Goal: Task Accomplishment & Management: Manage account settings

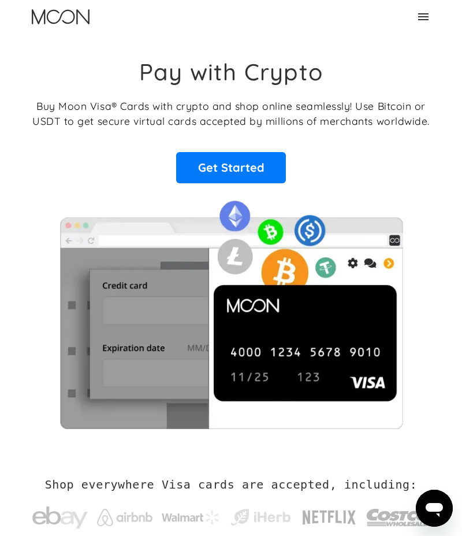
click at [427, 16] on icon at bounding box center [423, 16] width 10 height 7
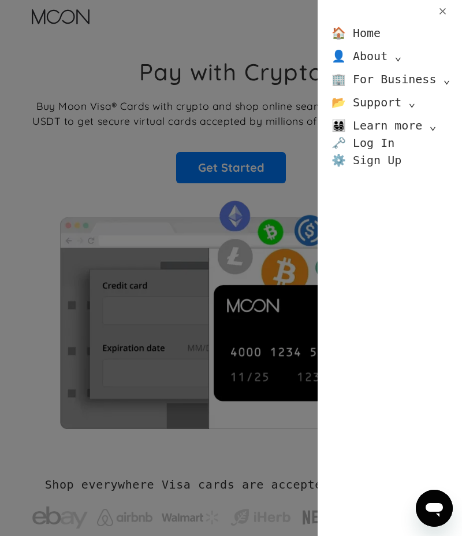
click at [373, 160] on link "⚙️ Sign Up" at bounding box center [367, 159] width 70 height 17
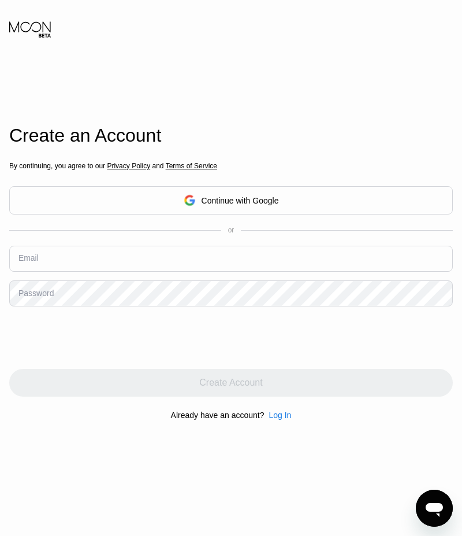
click at [191, 262] on input "text" at bounding box center [231, 259] width 444 height 26
paste input "[EMAIL_ADDRESS][DOMAIN_NAME]"
type input "[EMAIL_ADDRESS][DOMAIN_NAME]"
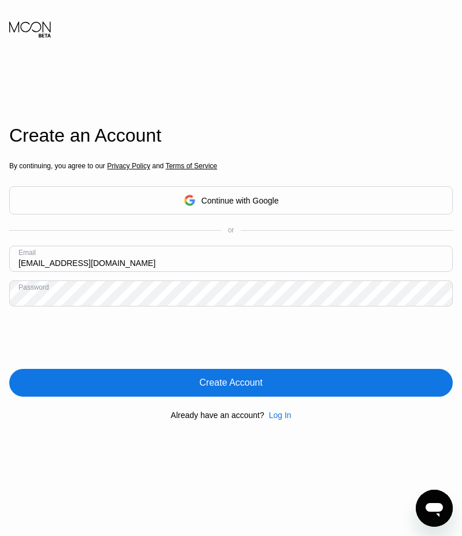
click at [189, 408] on div "By continuing, you agree to our Privacy Policy and Terms of Service Continue wi…" at bounding box center [231, 291] width 444 height 278
click at [211, 396] on div "Create Account" at bounding box center [231, 383] width 444 height 28
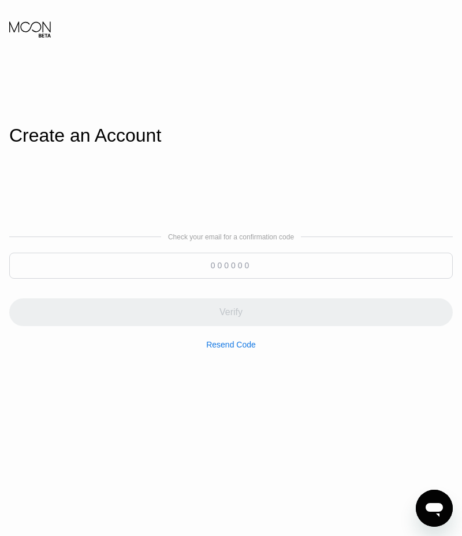
click at [223, 285] on div "Verify" at bounding box center [231, 305] width 444 height 42
paste input "822134"
drag, startPoint x: 226, startPoint y: 277, endPoint x: 227, endPoint y: 295, distance: 17.9
click at [228, 278] on input at bounding box center [231, 265] width 444 height 26
type input "822134"
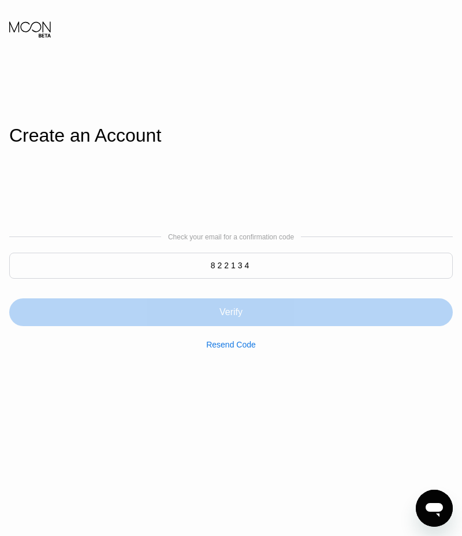
click at [228, 293] on div "Verify" at bounding box center [231, 305] width 444 height 42
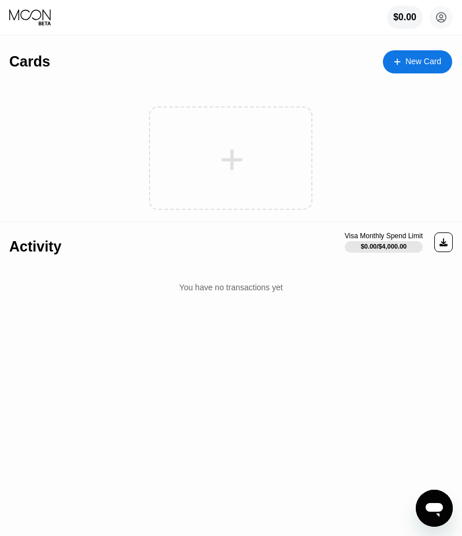
drag, startPoint x: 295, startPoint y: 71, endPoint x: 318, endPoint y: 101, distance: 37.9
click at [298, 72] on div "Cards New Card" at bounding box center [230, 57] width 443 height 40
click at [282, 91] on div at bounding box center [235, 152] width 452 height 138
click at [407, 25] on div "$0.00" at bounding box center [404, 18] width 36 height 24
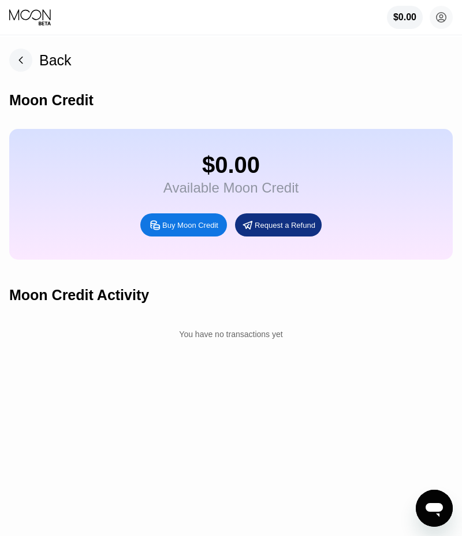
click at [183, 230] on div "Buy Moon Credit" at bounding box center [190, 225] width 56 height 10
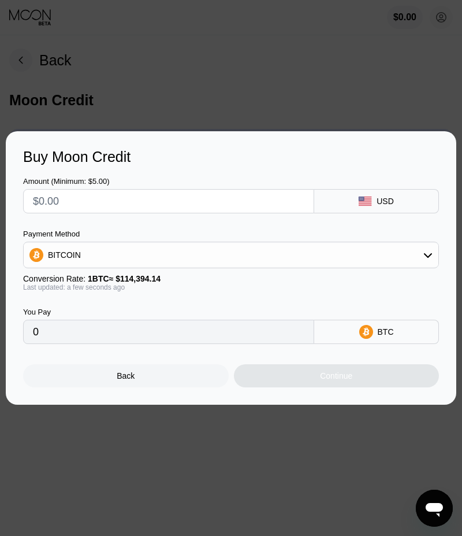
click at [143, 212] on div at bounding box center [168, 201] width 291 height 24
drag, startPoint x: 143, startPoint y: 209, endPoint x: 145, endPoint y: 202, distance: 7.3
click at [143, 207] on input "text" at bounding box center [169, 200] width 272 height 23
type input "$5"
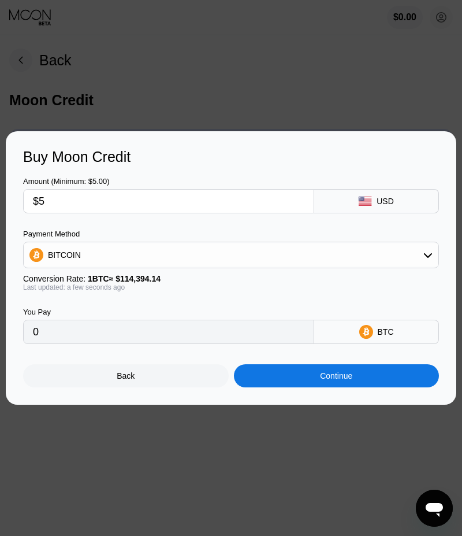
type input "0.00004371"
type input "0"
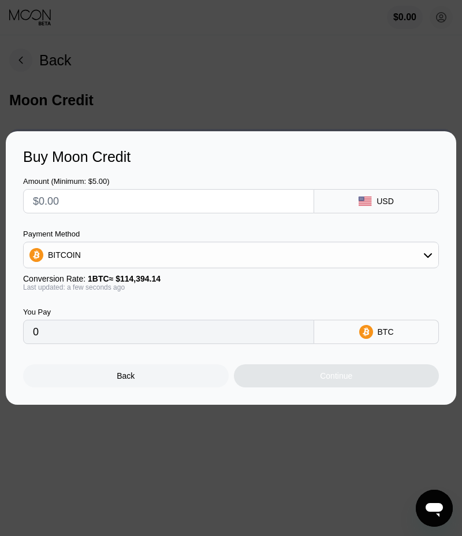
type input "$6"
type input "0.00005246"
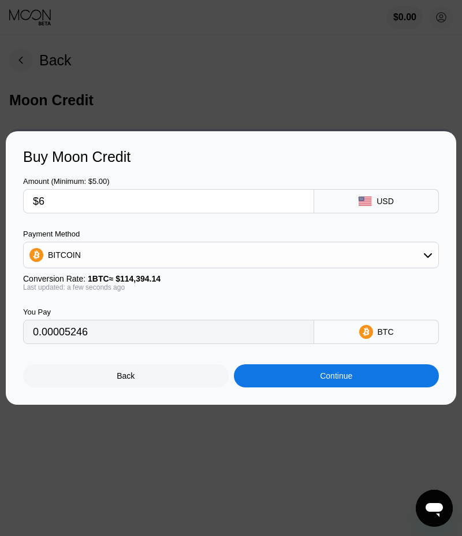
type input "$6"
click at [122, 256] on div "BITCOIN" at bounding box center [231, 254] width 415 height 23
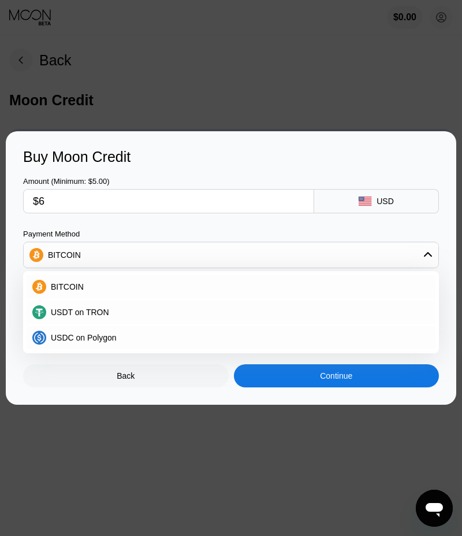
click at [128, 312] on div "USDT on TRON" at bounding box center [238, 311] width 384 height 9
type input "6.06"
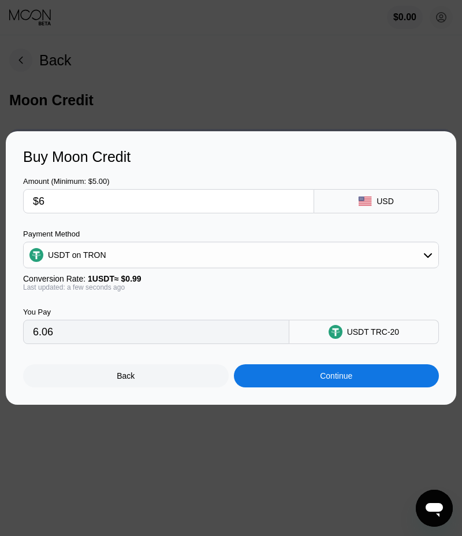
click at [60, 206] on input "$6" at bounding box center [169, 200] width 272 height 23
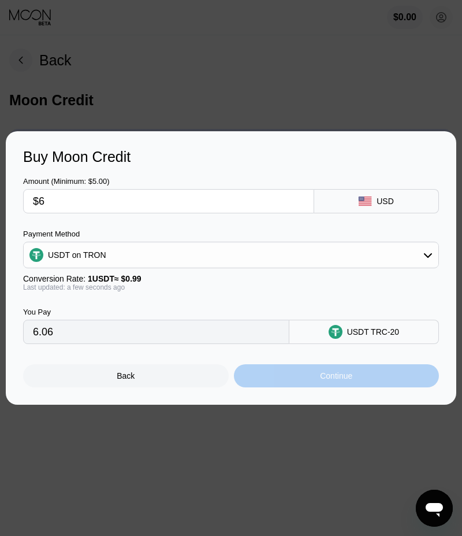
click at [295, 386] on div "Continue" at bounding box center [337, 375] width 206 height 23
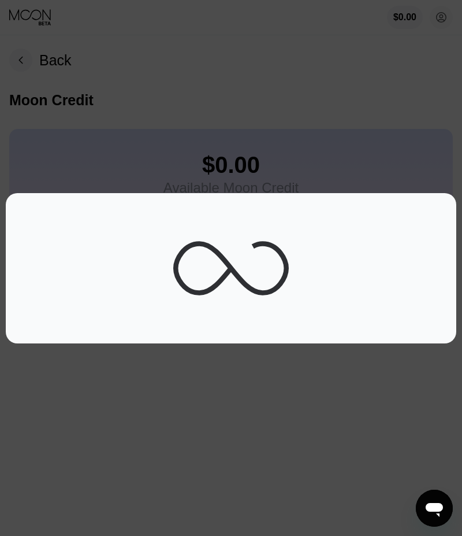
click at [284, 349] on div at bounding box center [231, 268] width 462 height 536
click at [268, 386] on div at bounding box center [231, 268] width 462 height 536
drag, startPoint x: 237, startPoint y: 310, endPoint x: 112, endPoint y: 215, distance: 156.7
click at [222, 298] on icon at bounding box center [231, 268] width 116 height 116
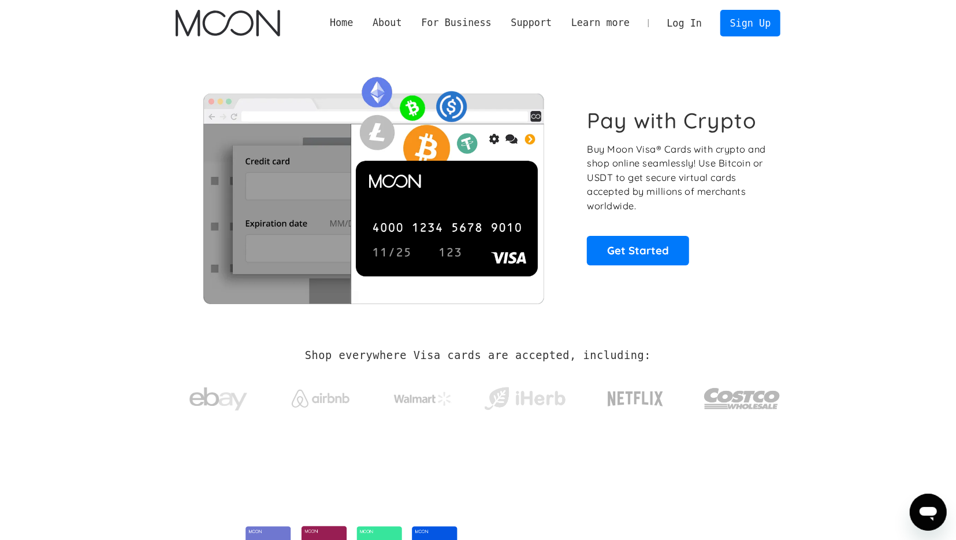
click at [689, 23] on link "Log In" at bounding box center [684, 22] width 54 height 25
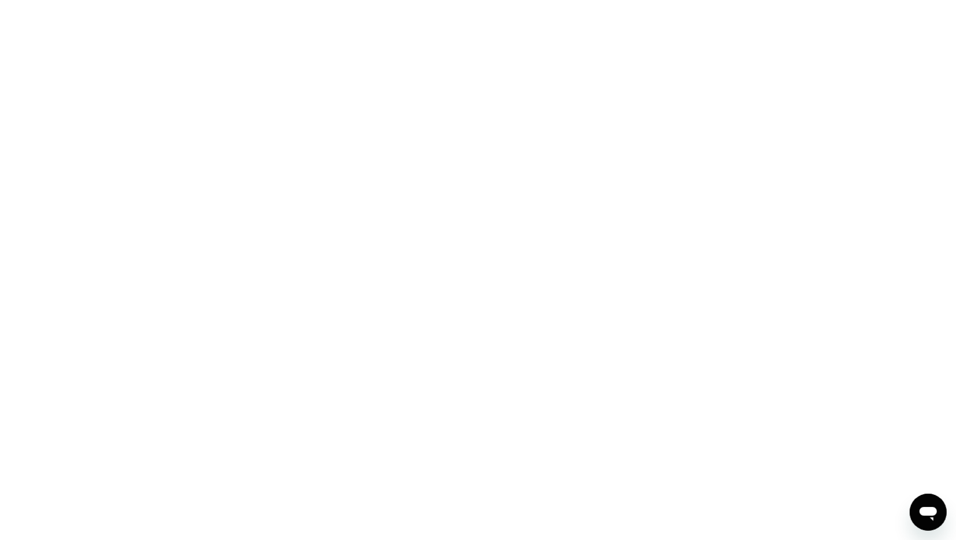
click at [523, 113] on div at bounding box center [478, 270] width 956 height 540
click at [319, 150] on div at bounding box center [478, 270] width 956 height 540
click at [190, 70] on div at bounding box center [478, 270] width 956 height 540
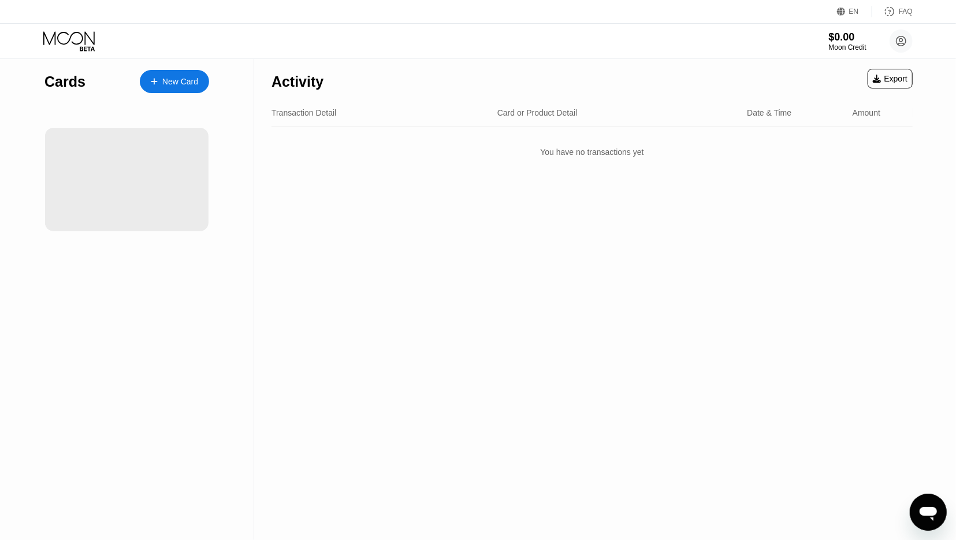
click at [155, 312] on div "Cards New Card" at bounding box center [127, 298] width 254 height 481
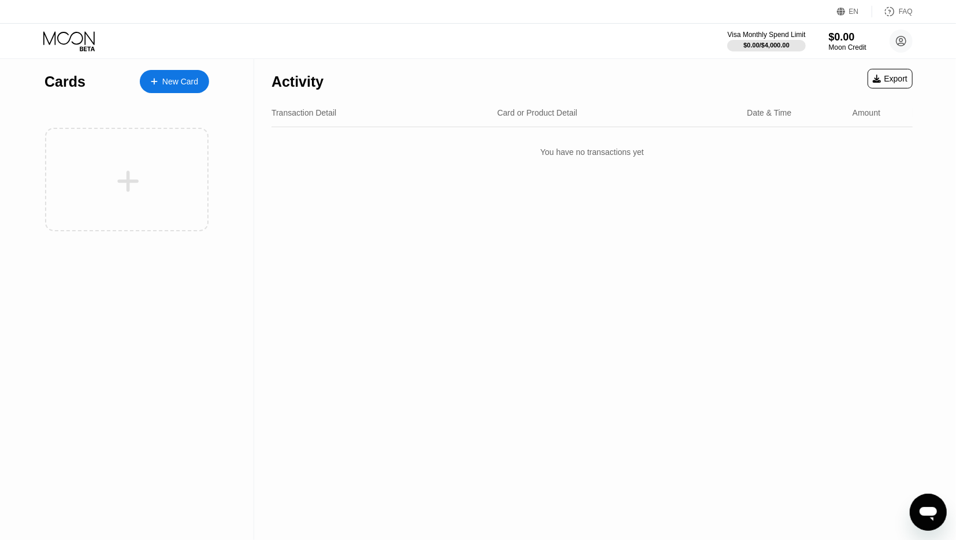
click at [841, 31] on div "$0.00" at bounding box center [848, 37] width 38 height 12
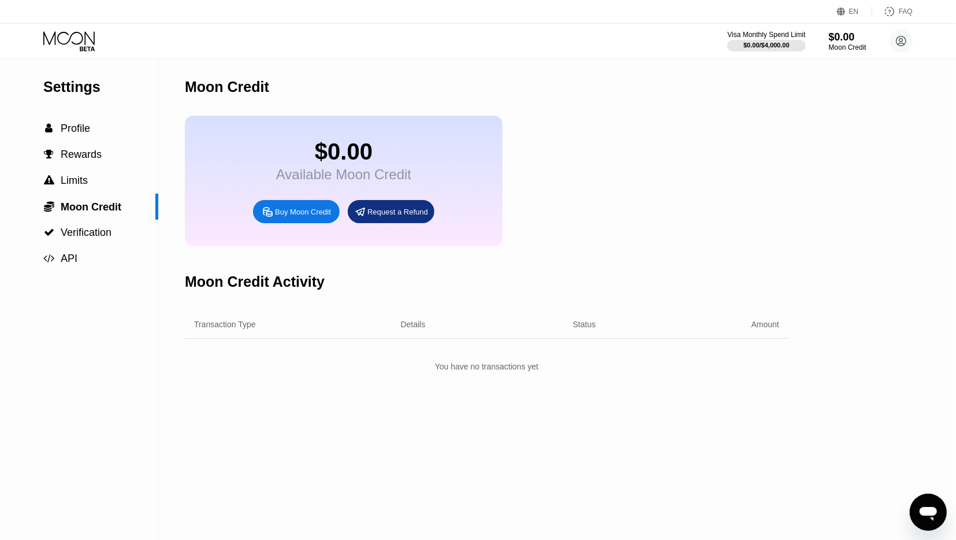
click at [335, 217] on div "Buy Moon Credit" at bounding box center [296, 211] width 87 height 23
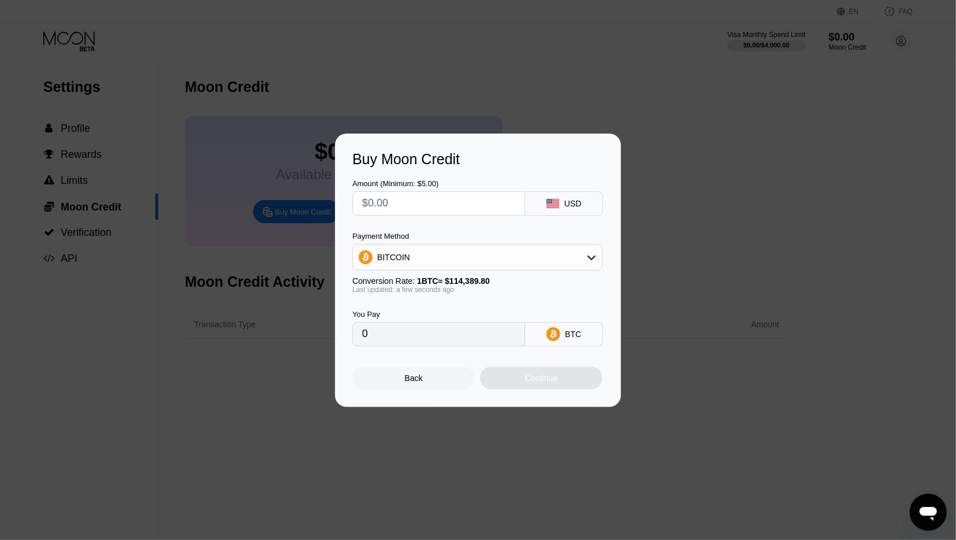
click at [421, 209] on input "text" at bounding box center [438, 203] width 153 height 23
type input "$1"
type input "0.00000875"
type input "$15"
type input "0.00013114"
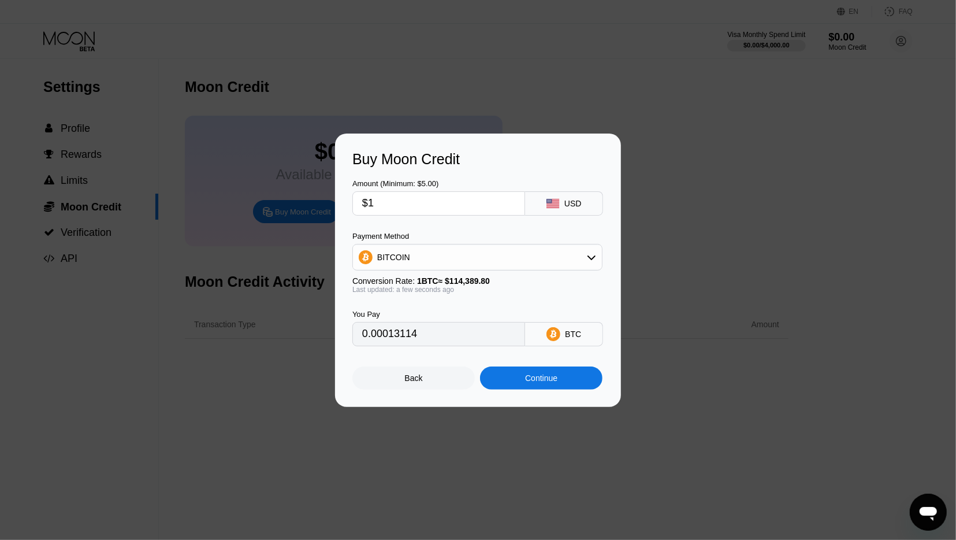
type input "$14"
type input "0.00012239"
type input "$14"
click at [418, 259] on div "BITCOIN" at bounding box center [477, 257] width 249 height 23
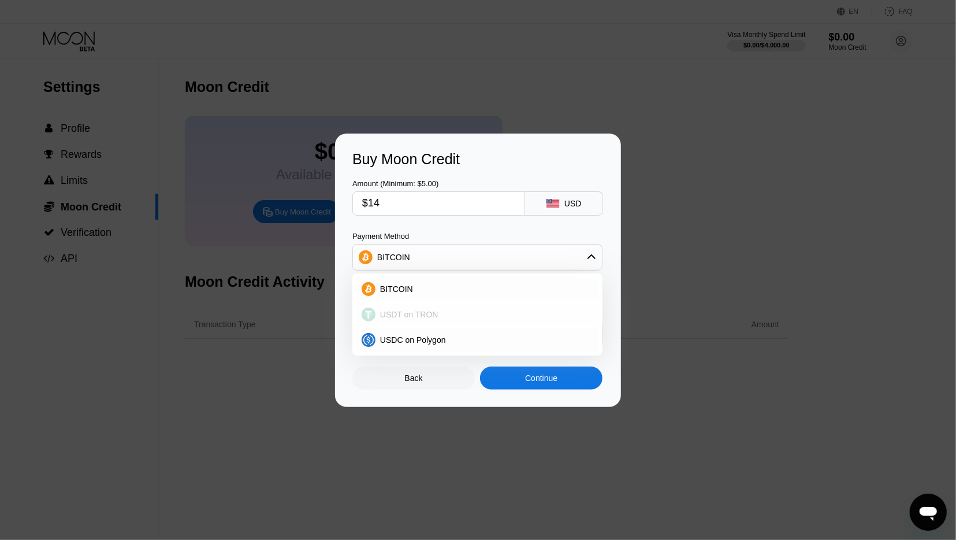
click at [423, 314] on span "USDT on TRON" at bounding box center [409, 314] width 58 height 9
type input "14.14"
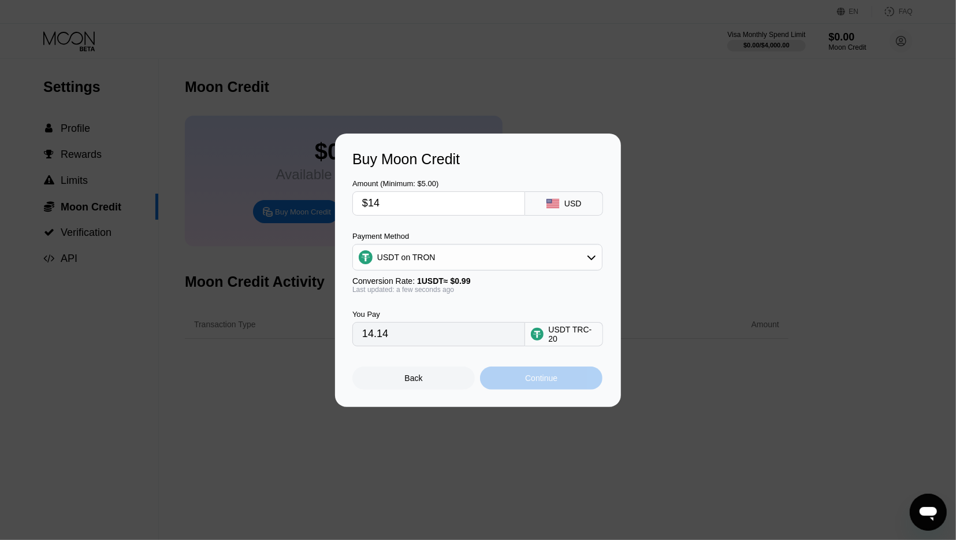
click at [525, 383] on div "Continue" at bounding box center [541, 377] width 122 height 23
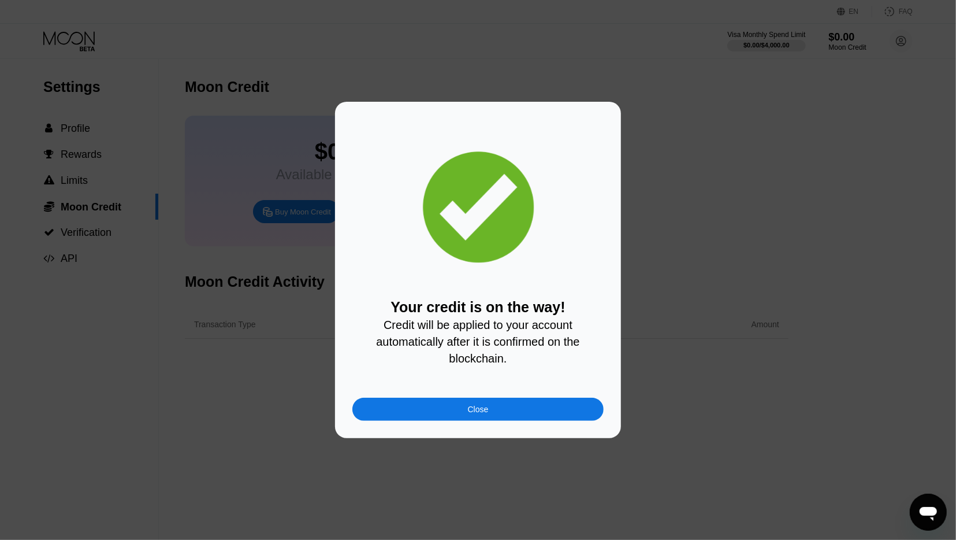
click at [466, 418] on div "Close" at bounding box center [477, 408] width 251 height 23
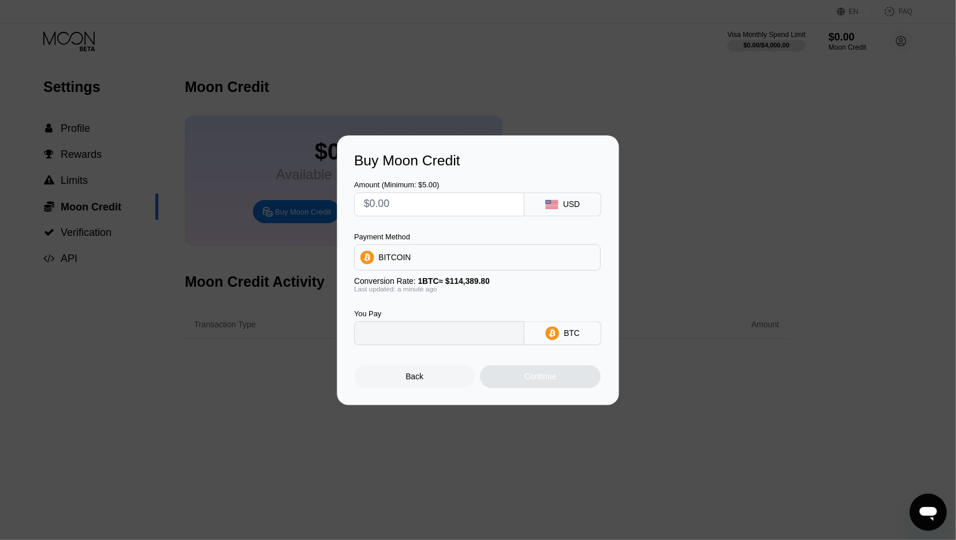
type input "0"
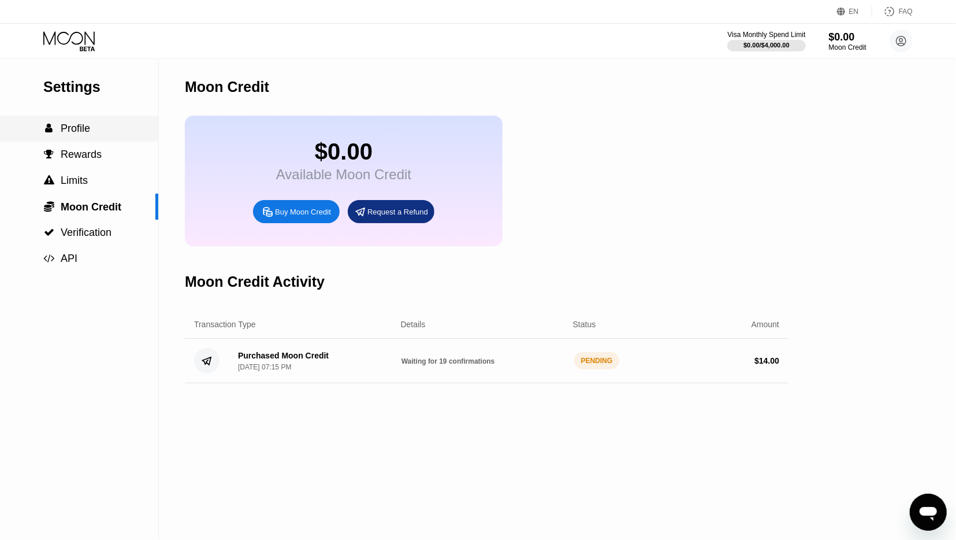
click at [125, 129] on div " Profile" at bounding box center [79, 128] width 158 height 12
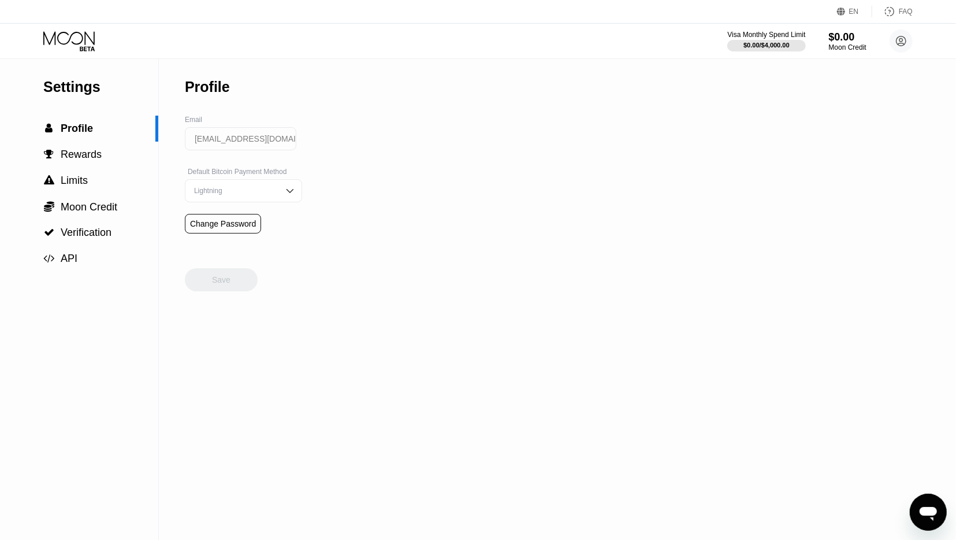
click at [147, 303] on div "Settings  Profile  Rewards  Limits  Moon Credit  Verification  API" at bounding box center [79, 298] width 159 height 481
click at [205, 186] on div "Lightning" at bounding box center [243, 190] width 117 height 23
click at [207, 191] on div "Lightning" at bounding box center [234, 191] width 87 height 8
click at [226, 254] on div "Save" at bounding box center [221, 268] width 73 height 46
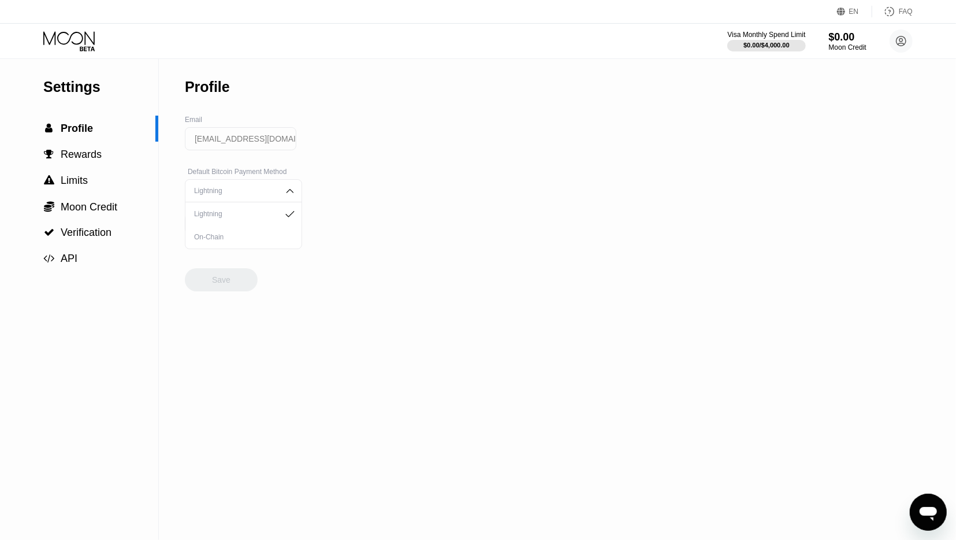
click at [273, 235] on div "On-Chain" at bounding box center [243, 236] width 116 height 23
click at [360, 265] on div "Settings  Profile  Rewards  Limits  Moon Credit  Verification  API Profil…" at bounding box center [478, 298] width 956 height 481
click at [258, 276] on div "Profile Email mestoavre@gmail.com Default Bitcoin Payment Method On-Chain Chang…" at bounding box center [243, 298] width 117 height 481
click at [247, 280] on div "Save" at bounding box center [221, 279] width 73 height 23
click at [122, 154] on div " Rewards" at bounding box center [79, 154] width 158 height 12
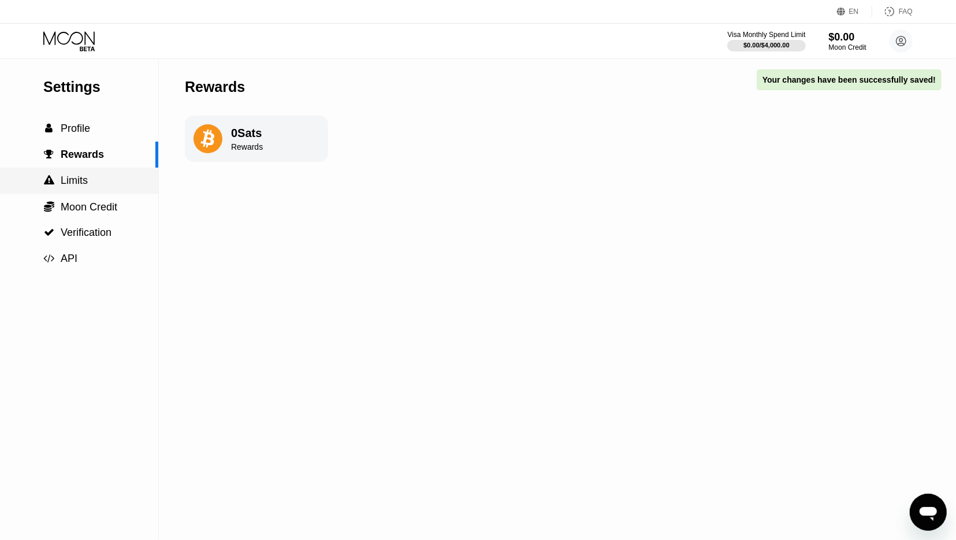
click at [124, 161] on div " Rewards" at bounding box center [77, 154] width 155 height 12
drag, startPoint x: 220, startPoint y: 180, endPoint x: 255, endPoint y: 154, distance: 43.5
click at [224, 184] on div "Rewards 0 Sats Rewards" at bounding box center [256, 298] width 143 height 481
click at [255, 151] on div "Rewards" at bounding box center [247, 146] width 32 height 9
click at [91, 201] on div " Moon Credit" at bounding box center [79, 207] width 158 height 26
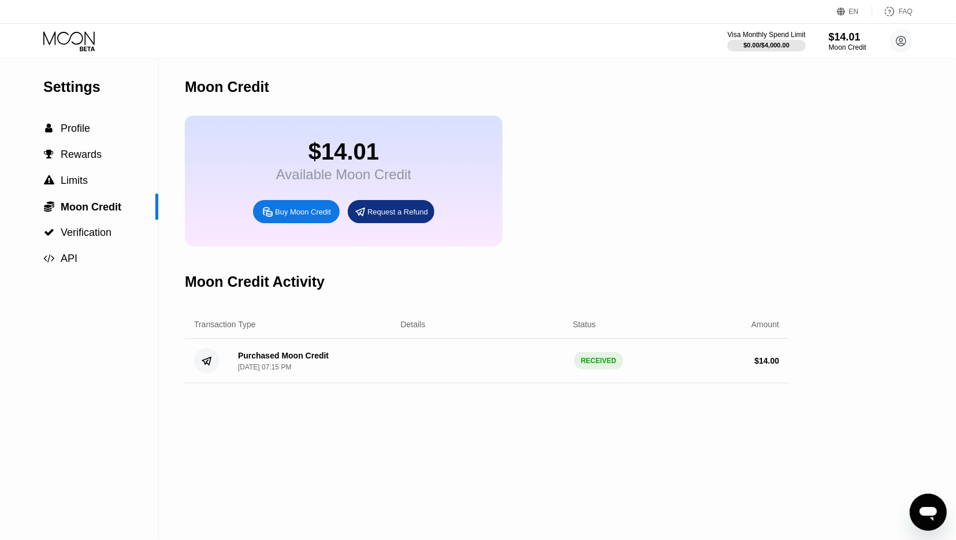
click at [380, 215] on div "Request a Refund" at bounding box center [397, 212] width 61 height 10
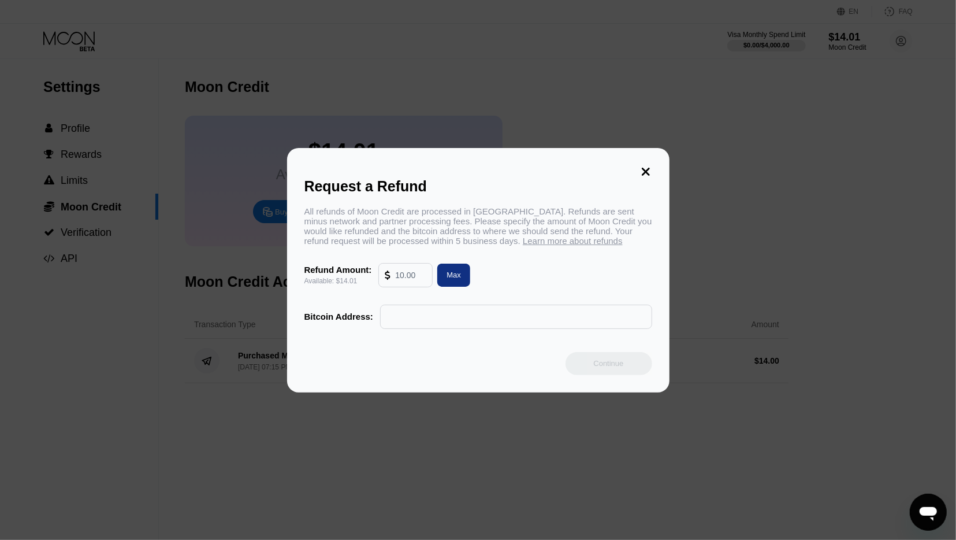
click at [443, 272] on div "Max" at bounding box center [453, 274] width 33 height 23
type input "14.01"
click at [560, 304] on div "All refunds of Moon Credit are processed in Bitcoin. Refunds are sent minus net…" at bounding box center [478, 267] width 348 height 122
click at [558, 313] on input "text" at bounding box center [515, 316] width 259 height 23
paste input "bc1qu0993aeymres622c6paj7ypqs4qp56nh6vlhjm"
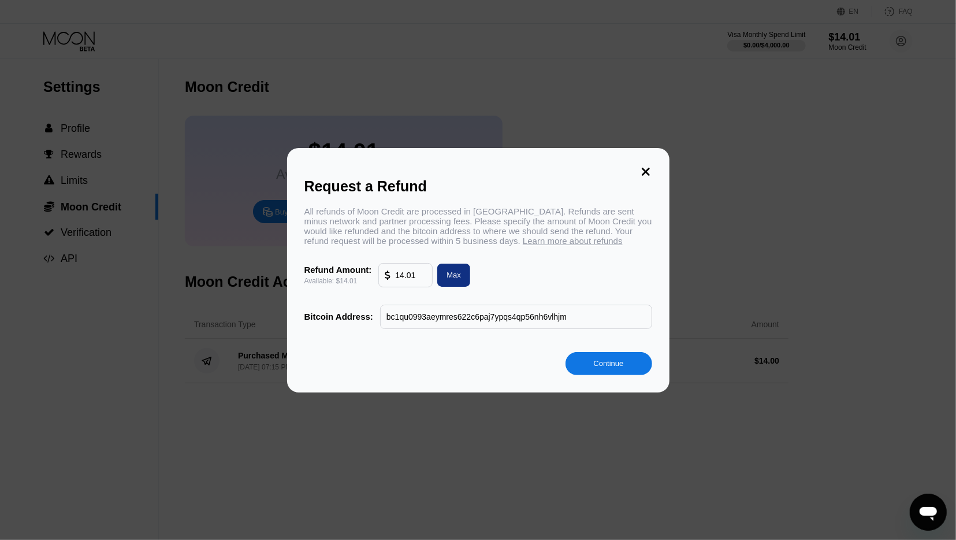
type input "bc1qu0993aeymres622c6paj7ypqs4qp56nh6vlhjm"
click at [590, 374] on div "Continue" at bounding box center [609, 363] width 87 height 23
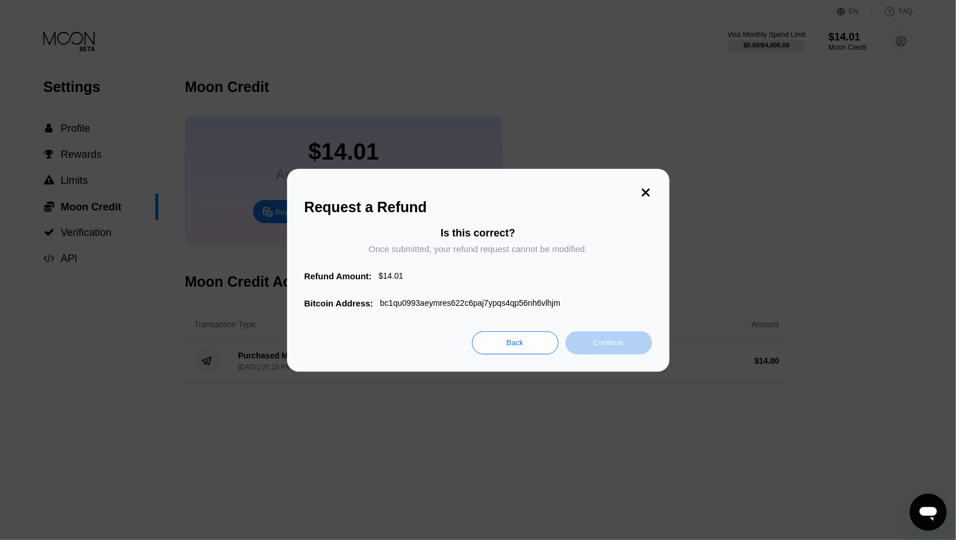
click at [588, 347] on div "Continue" at bounding box center [609, 342] width 87 height 23
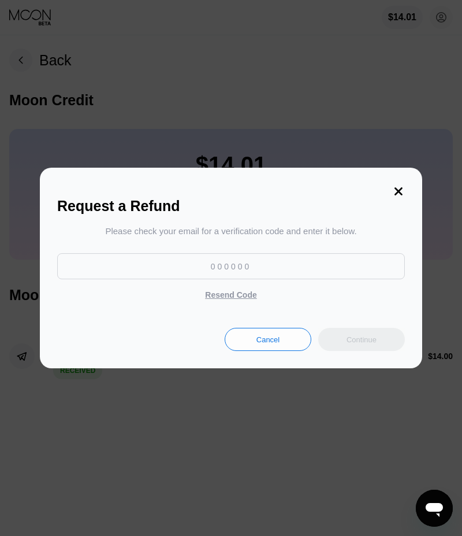
click at [244, 253] on div "Please check your email for a verification code and enter it below. Resend Code" at bounding box center [231, 265] width 348 height 79
click at [246, 267] on input at bounding box center [231, 266] width 348 height 26
paste input "140028"
type input "140028"
click at [356, 338] on div "Continue" at bounding box center [362, 340] width 30 height 10
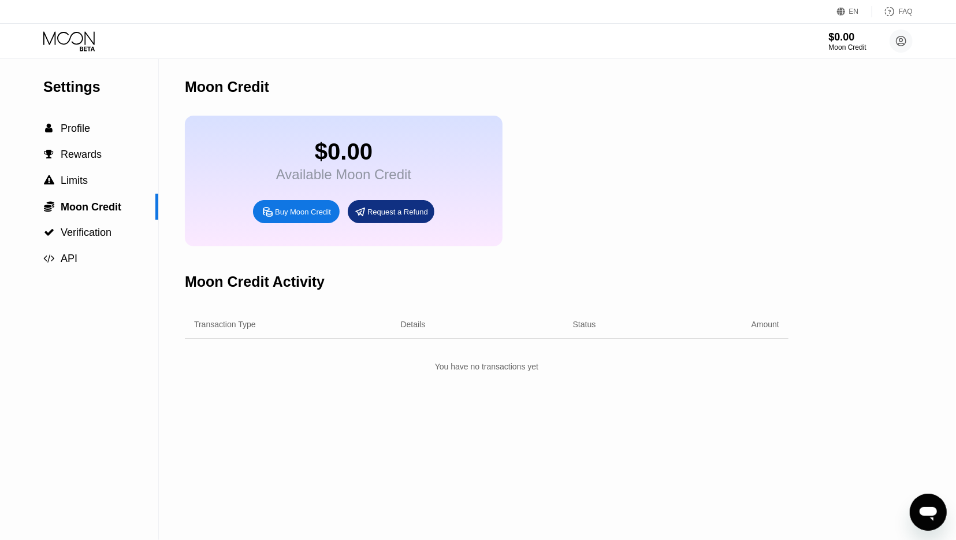
click at [295, 363] on div "Transaction Type Details Status Amount You have no transactions yet" at bounding box center [487, 343] width 604 height 66
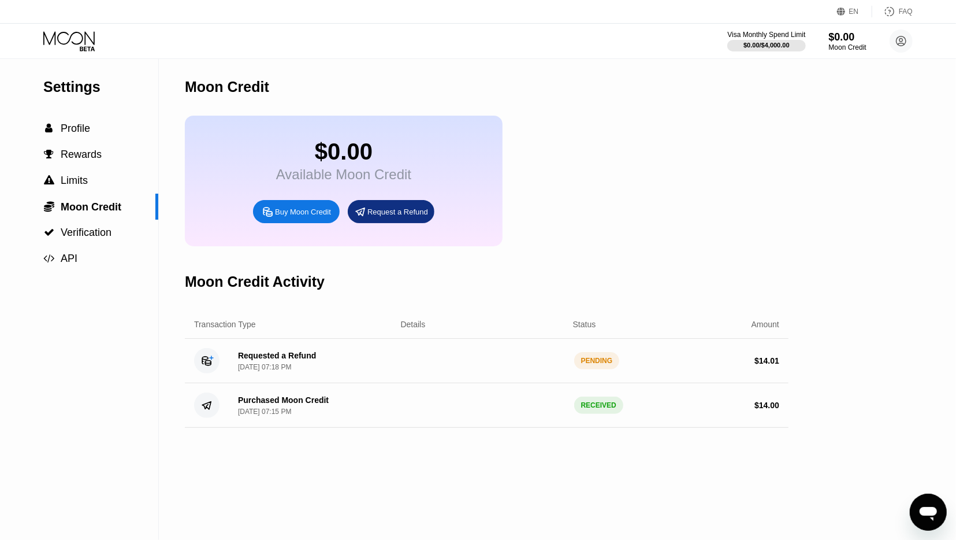
drag, startPoint x: 567, startPoint y: 384, endPoint x: 586, endPoint y: 371, distance: 22.4
click at [462, 383] on div "Requested a Refund [DATE] 07:18 PM PENDING $ 14.01" at bounding box center [487, 361] width 604 height 44
click at [462, 369] on div "PENDING" at bounding box center [597, 360] width 46 height 17
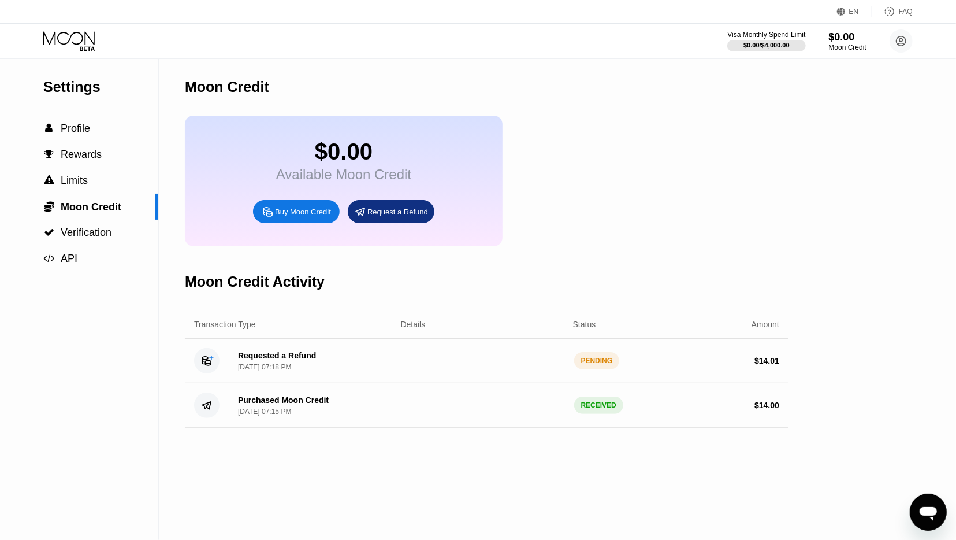
drag, startPoint x: 584, startPoint y: 402, endPoint x: 620, endPoint y: 406, distance: 36.6
click at [462, 406] on div "Purchased Moon Credit [DATE] 07:15 PM RECEIVED $ 14.00" at bounding box center [487, 405] width 604 height 44
drag, startPoint x: 576, startPoint y: 406, endPoint x: 626, endPoint y: 417, distance: 51.4
click at [462, 417] on div "Purchased Moon Credit [DATE] 07:15 PM RECEIVED $ 14.00" at bounding box center [487, 405] width 604 height 44
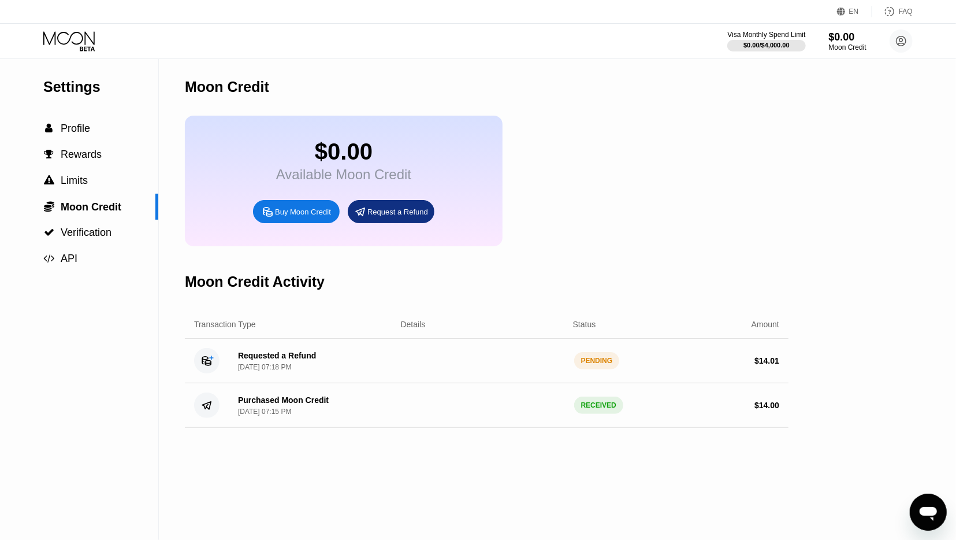
click at [462, 410] on div "$ 14.00" at bounding box center [697, 404] width 163 height 9
drag, startPoint x: 203, startPoint y: 352, endPoint x: 215, endPoint y: 368, distance: 19.9
click at [215, 368] on div "Requested a Refund [DATE] 07:18 PM PENDING $ 14.01" at bounding box center [487, 361] width 604 height 44
click at [115, 197] on div " Moon Credit" at bounding box center [79, 207] width 158 height 26
click at [119, 239] on div " Verification" at bounding box center [79, 232] width 158 height 12
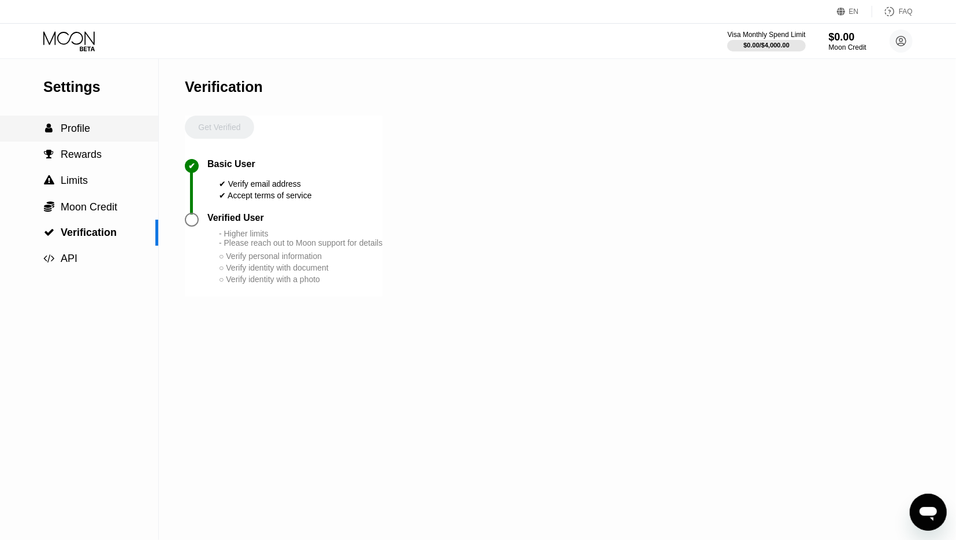
drag, startPoint x: 99, startPoint y: 142, endPoint x: 99, endPoint y: 151, distance: 9.8
click at [99, 151] on div "Settings  Profile  Rewards  Limits  Moon Credit  Verification  API" at bounding box center [79, 164] width 158 height 213
click at [99, 151] on div " Rewards" at bounding box center [79, 154] width 158 height 12
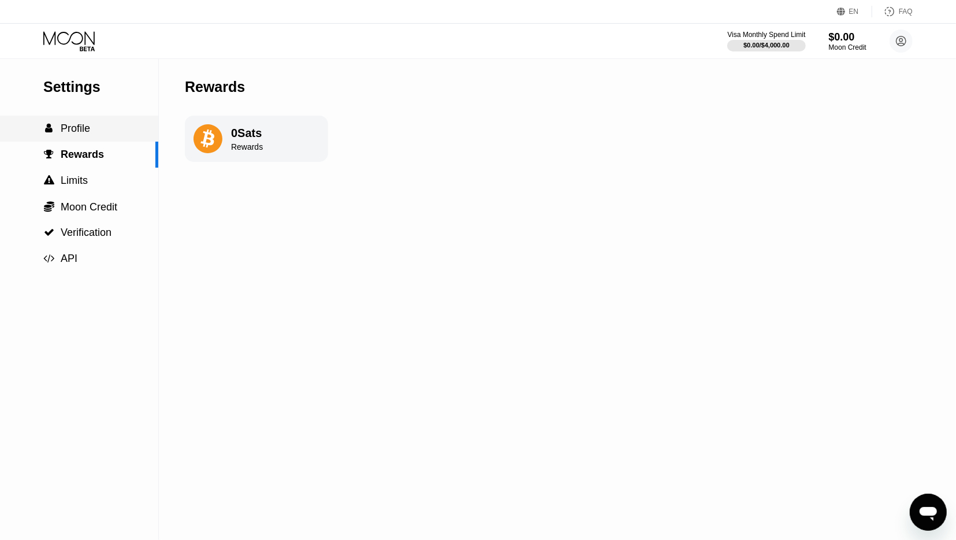
click at [105, 125] on div " Profile" at bounding box center [79, 128] width 158 height 12
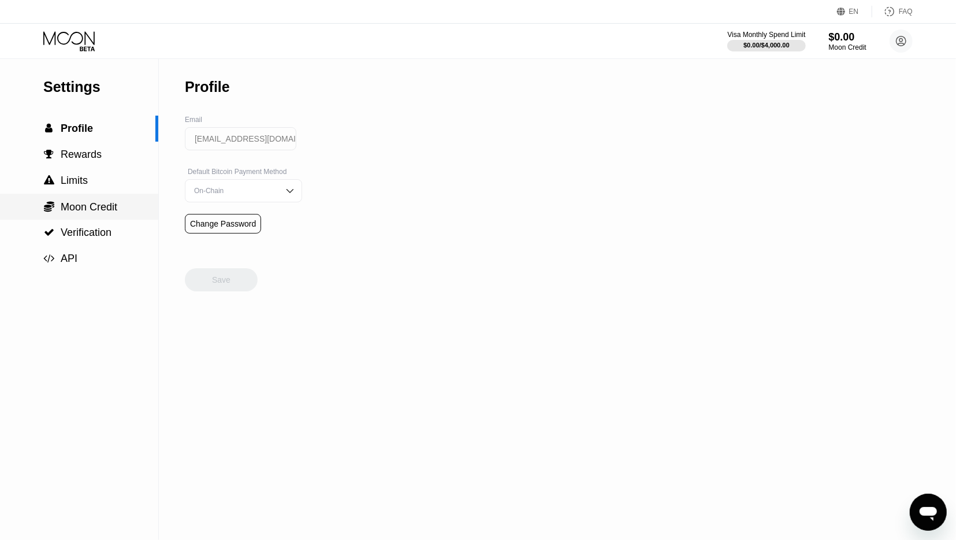
click at [93, 196] on div " Moon Credit" at bounding box center [79, 207] width 158 height 26
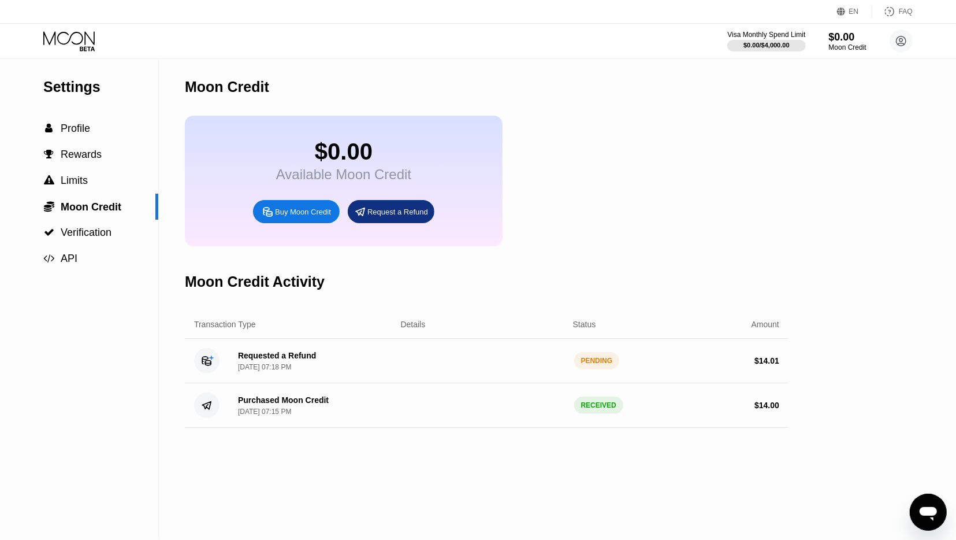
click at [120, 362] on div "Settings  Profile  Rewards  Limits  Moon Credit  Verification  API" at bounding box center [79, 298] width 159 height 481
click at [462, 373] on div "Requested a Refund [DATE] 07:18 PM PENDING $ 14.01" at bounding box center [487, 361] width 604 height 44
click at [462, 365] on div "$ 14.01" at bounding box center [697, 360] width 163 height 9
